Goal: Find specific page/section: Find specific page/section

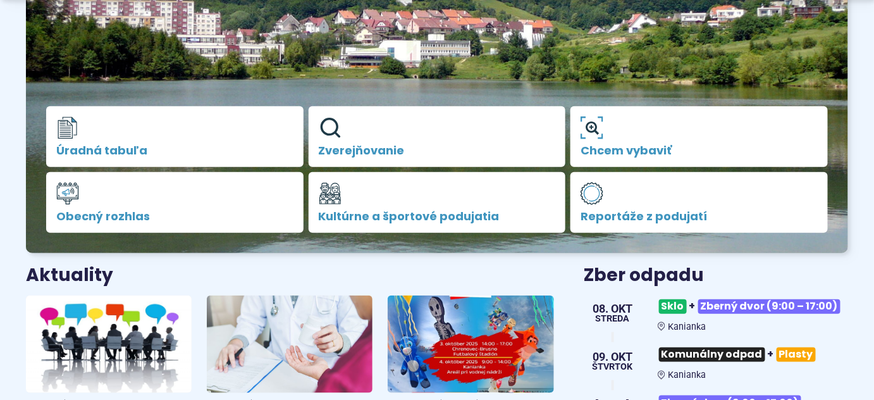
scroll to position [498, 0]
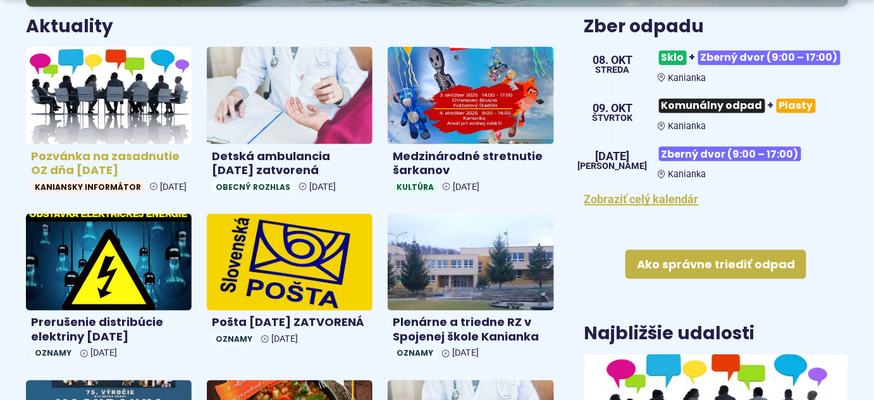
click at [84, 102] on img at bounding box center [108, 95] width 191 height 112
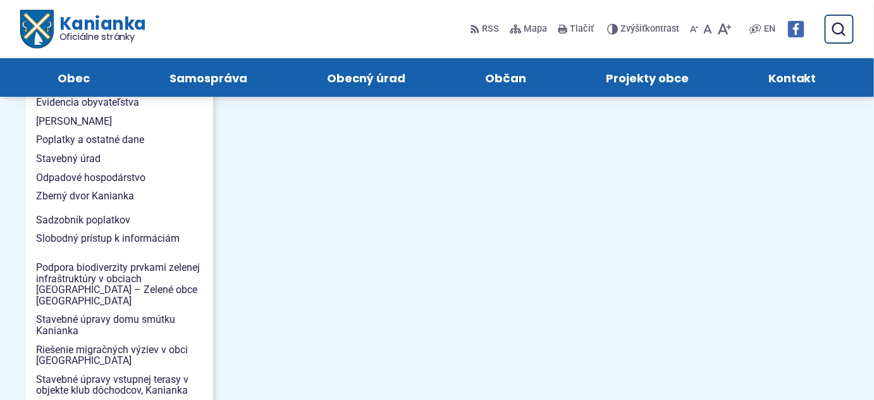
scroll to position [997, 0]
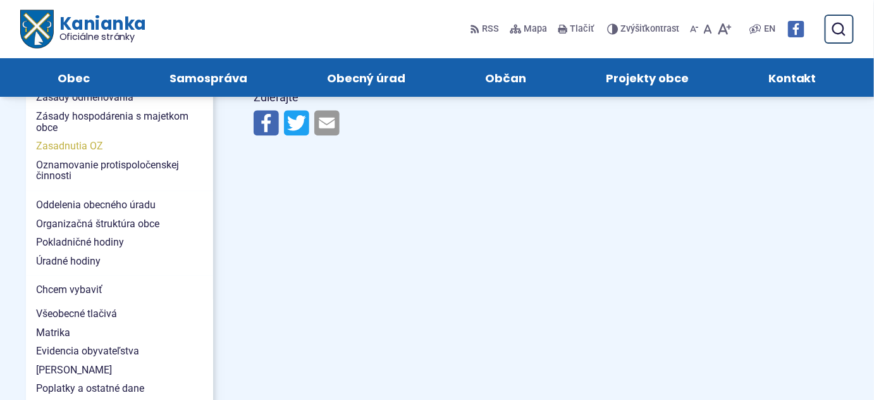
click at [94, 137] on span "Zasadnutia OZ" at bounding box center [119, 146] width 167 height 19
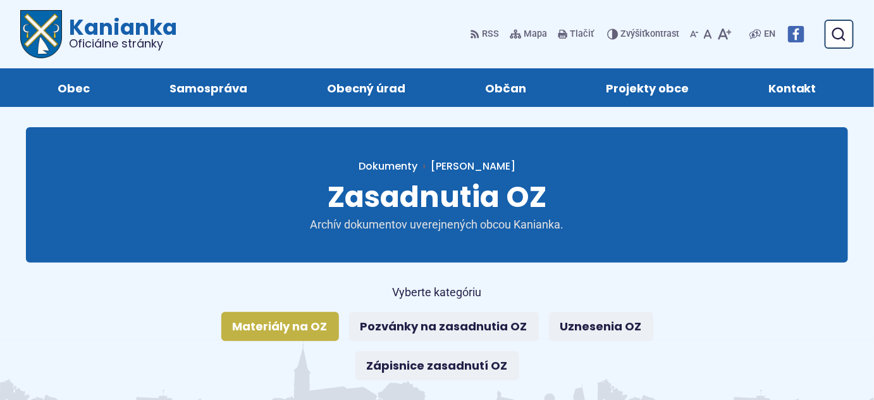
click at [318, 325] on link "Materiály na OZ" at bounding box center [280, 326] width 118 height 29
